Goal: Task Accomplishment & Management: Use online tool/utility

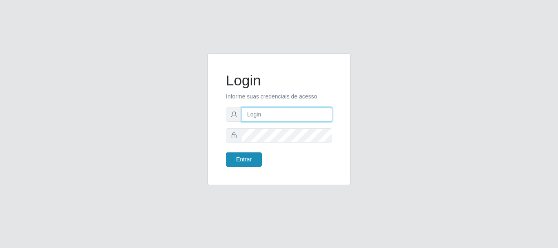
type input "caio@B1"
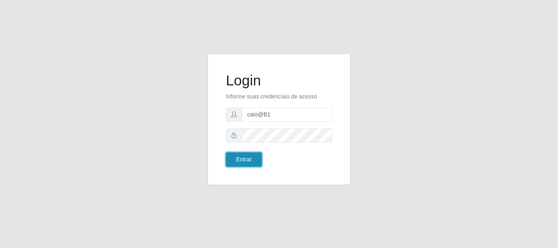
click at [232, 155] on button "Entrar" at bounding box center [244, 159] width 36 height 14
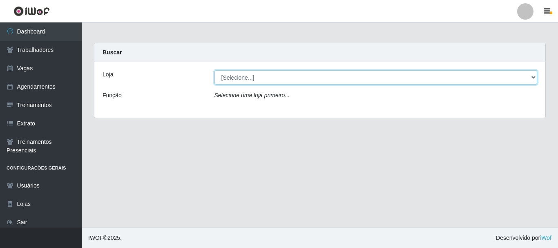
click at [265, 76] on select "[Selecione...] Bemais Supermercados - B1 [GEOGRAPHIC_DATA]" at bounding box center [375, 77] width 323 height 14
select select "403"
click at [214, 70] on select "[Selecione...] Bemais Supermercados - B1 [GEOGRAPHIC_DATA]" at bounding box center [375, 77] width 323 height 14
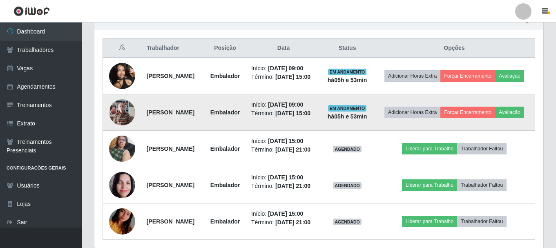
scroll to position [286, 0]
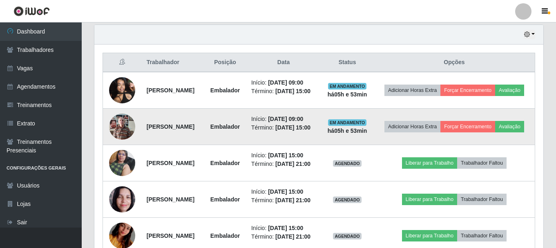
click at [113, 135] on img at bounding box center [122, 126] width 26 height 35
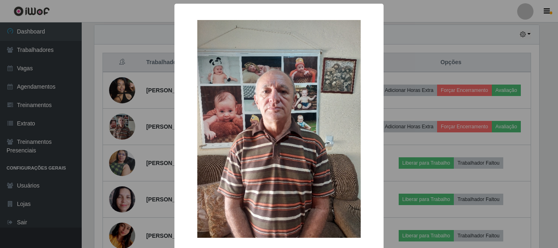
click at [103, 89] on div "× OK Cancel" at bounding box center [279, 124] width 558 height 248
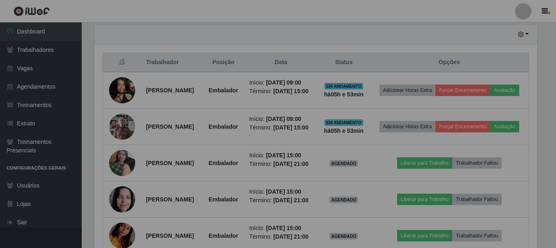
scroll to position [169, 449]
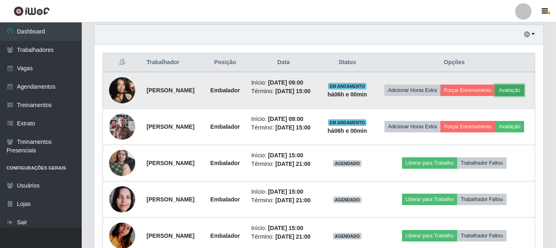
click at [495, 96] on button "Avaliação" at bounding box center [509, 90] width 29 height 11
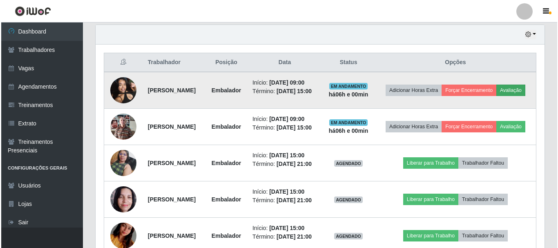
scroll to position [169, 445]
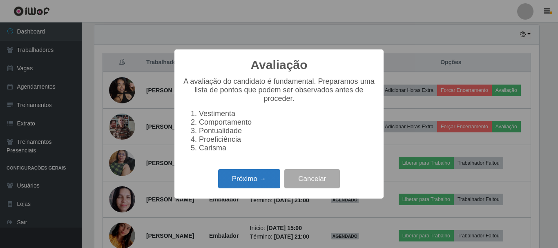
click at [236, 181] on button "Próximo →" at bounding box center [249, 178] width 62 height 19
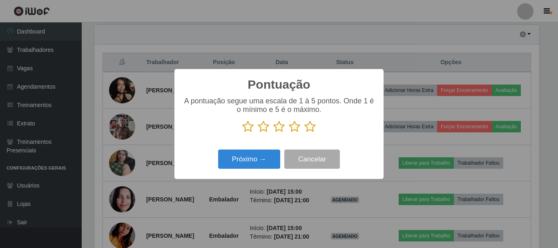
click at [312, 126] on icon at bounding box center [309, 126] width 11 height 12
click at [304, 133] on input "radio" at bounding box center [304, 133] width 0 height 0
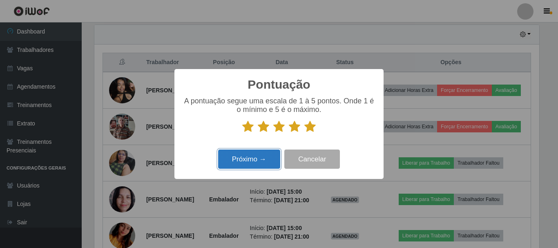
click at [256, 162] on button "Próximo →" at bounding box center [249, 158] width 62 height 19
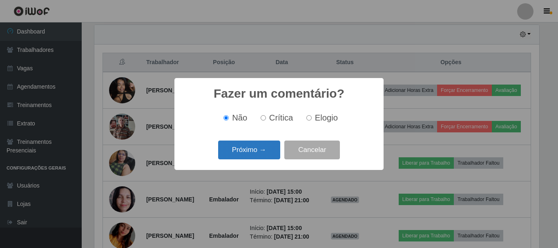
click at [239, 152] on button "Próximo →" at bounding box center [249, 149] width 62 height 19
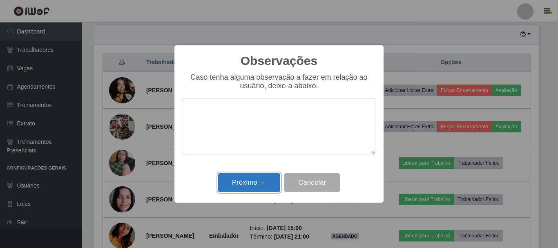
click at [262, 182] on button "Próximo →" at bounding box center [249, 182] width 62 height 19
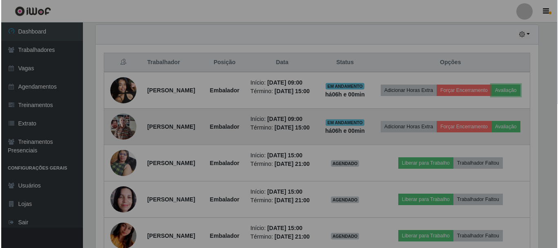
scroll to position [169, 449]
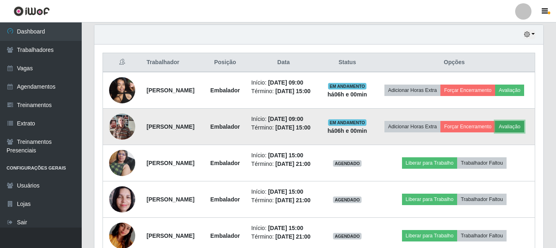
click at [495, 132] on button "Avaliação" at bounding box center [509, 126] width 29 height 11
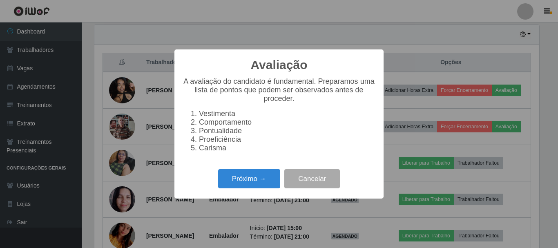
scroll to position [169, 445]
click at [249, 188] on button "Próximo →" at bounding box center [249, 178] width 62 height 19
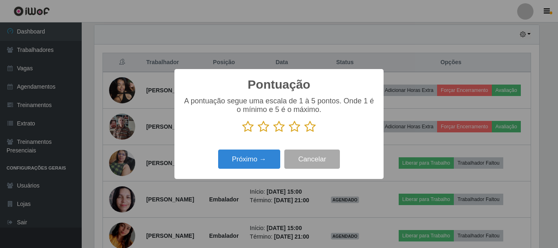
scroll to position [408259, 407983]
click at [308, 129] on icon at bounding box center [309, 126] width 11 height 12
click at [304, 133] on input "radio" at bounding box center [304, 133] width 0 height 0
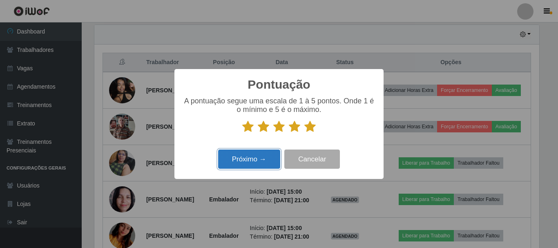
click at [254, 169] on button "Próximo →" at bounding box center [249, 158] width 62 height 19
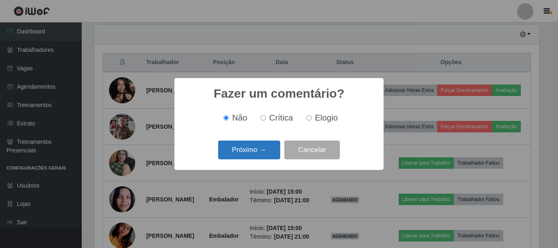
click at [256, 154] on button "Próximo →" at bounding box center [249, 149] width 62 height 19
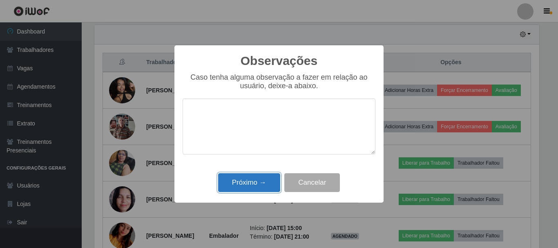
click at [254, 185] on button "Próximo →" at bounding box center [249, 182] width 62 height 19
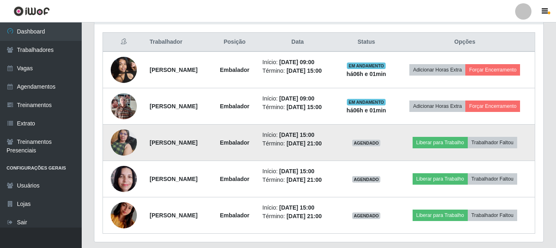
scroll to position [321, 0]
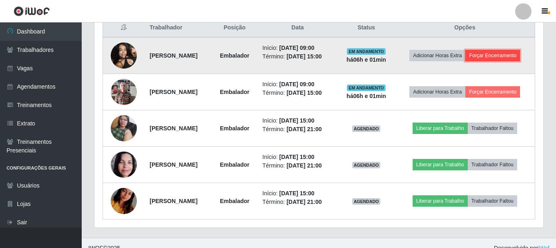
click at [465, 61] on button "Forçar Encerramento" at bounding box center [492, 55] width 55 height 11
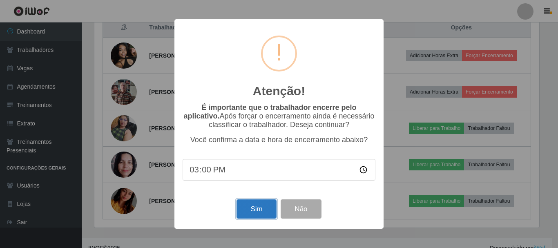
click at [263, 204] on button "Sim" at bounding box center [256, 208] width 40 height 19
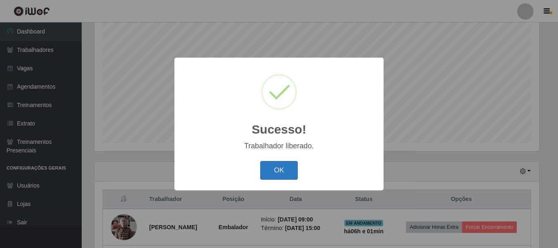
click at [283, 164] on button "OK" at bounding box center [279, 170] width 38 height 19
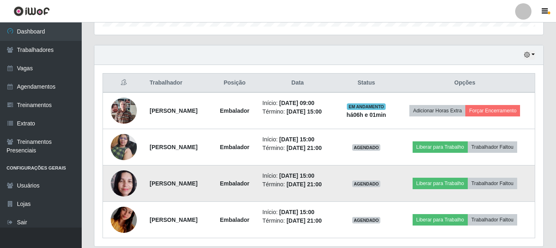
scroll to position [272, 0]
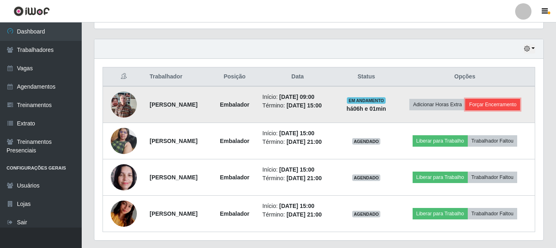
click at [515, 103] on button "Forçar Encerramento" at bounding box center [492, 104] width 55 height 11
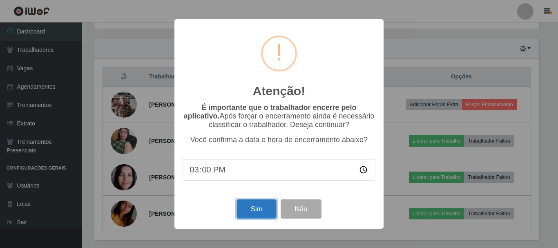
click at [252, 216] on button "Sim" at bounding box center [256, 208] width 40 height 19
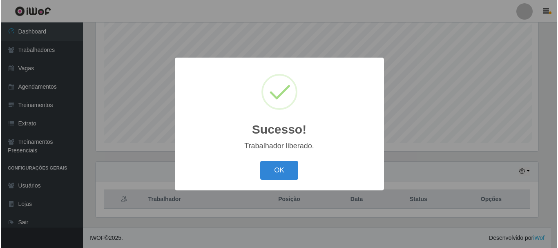
scroll to position [0, 0]
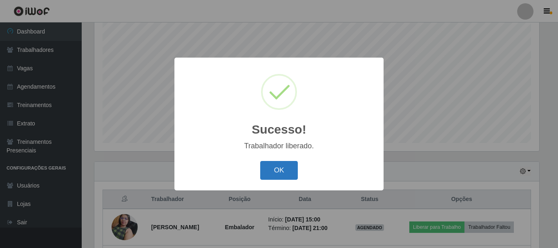
click at [275, 165] on button "OK" at bounding box center [279, 170] width 38 height 19
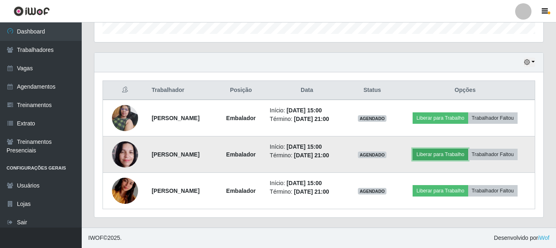
click at [437, 154] on button "Liberar para Trabalho" at bounding box center [440, 154] width 55 height 11
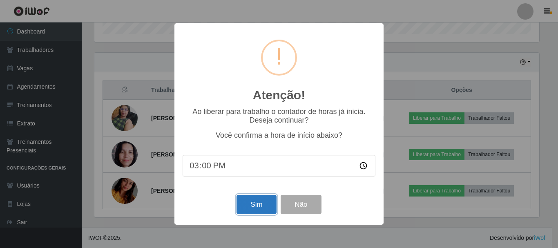
click at [259, 204] on button "Sim" at bounding box center [256, 204] width 40 height 19
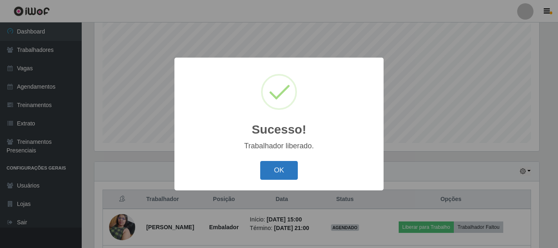
click at [270, 176] on button "OK" at bounding box center [279, 170] width 38 height 19
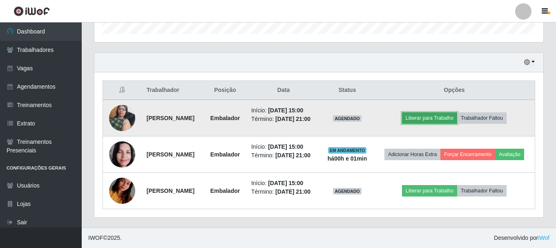
click at [424, 112] on button "Liberar para Trabalho" at bounding box center [429, 117] width 55 height 11
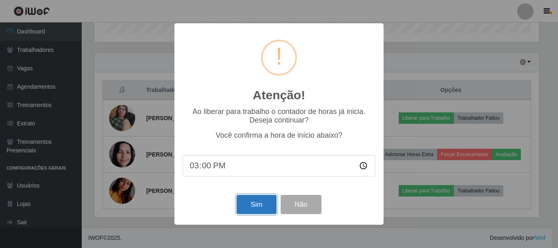
click at [256, 204] on button "Sim" at bounding box center [256, 204] width 40 height 19
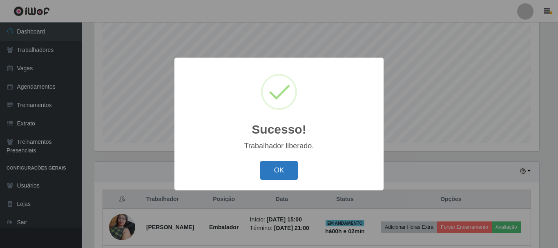
click at [268, 168] on button "OK" at bounding box center [279, 170] width 38 height 19
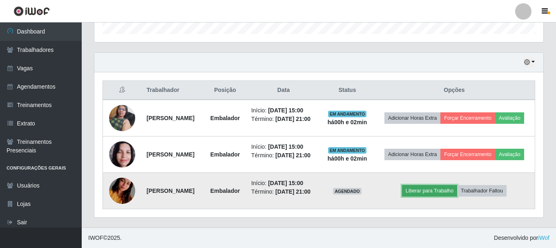
click at [447, 185] on button "Liberar para Trabalho" at bounding box center [429, 190] width 55 height 11
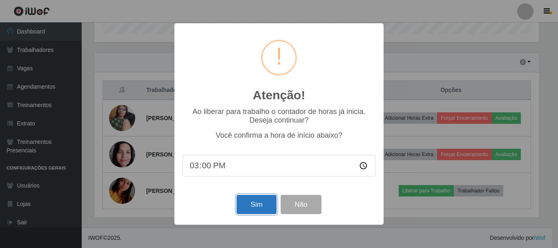
click at [248, 198] on button "Sim" at bounding box center [256, 204] width 40 height 19
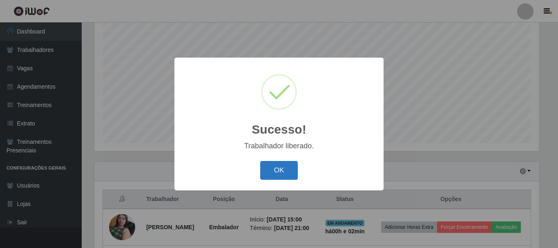
click at [281, 171] on button "OK" at bounding box center [279, 170] width 38 height 19
